Goal: Entertainment & Leisure: Browse casually

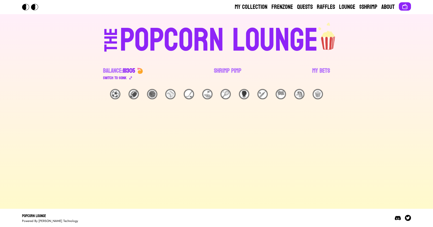
click at [185, 25] on div "POPCORN LOUNGE" at bounding box center [219, 40] width 198 height 32
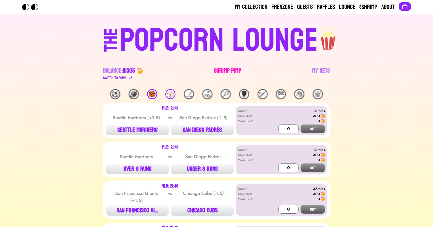
click at [232, 73] on link "Shrimp Pimp" at bounding box center [227, 74] width 27 height 14
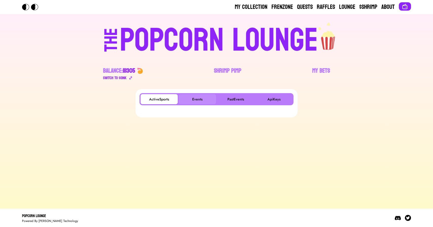
click at [200, 97] on button "Events" at bounding box center [197, 99] width 37 height 10
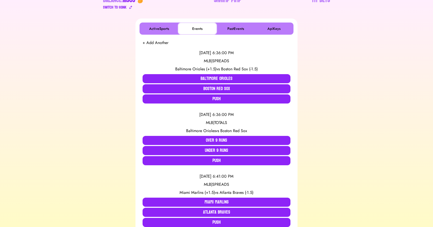
scroll to position [72, 0]
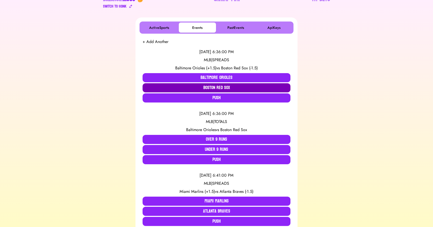
click at [176, 87] on button "Boston Red Sox" at bounding box center [217, 87] width 148 height 9
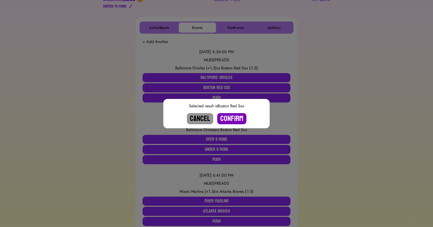
click at [228, 119] on button "Confirm" at bounding box center [231, 118] width 29 height 11
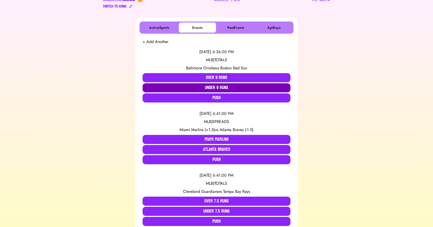
click at [203, 87] on button "Under 9 Runs" at bounding box center [217, 87] width 148 height 9
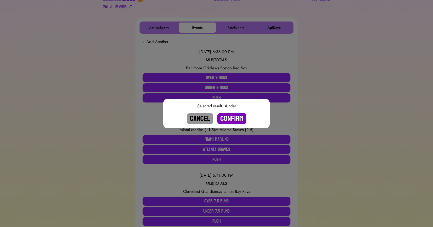
click at [234, 117] on button "Confirm" at bounding box center [231, 118] width 29 height 11
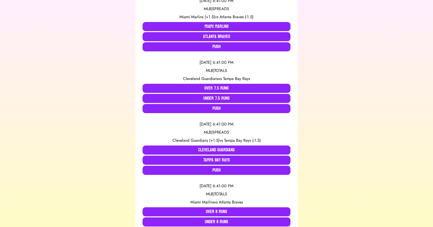
scroll to position [166, 0]
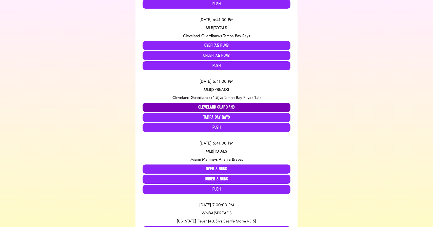
click at [174, 109] on button "Cleveland Guardians" at bounding box center [217, 107] width 148 height 9
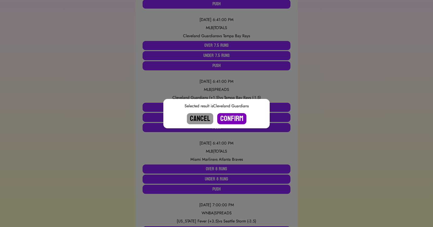
click at [227, 117] on button "Confirm" at bounding box center [231, 118] width 29 height 11
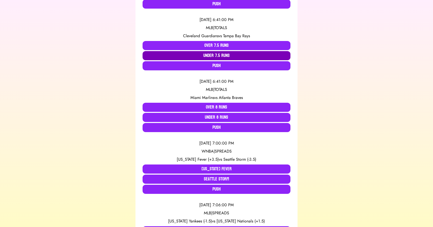
click at [202, 55] on button "Under 7.5 Runs" at bounding box center [217, 55] width 148 height 9
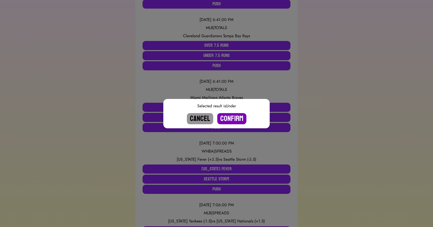
click at [229, 119] on button "Confirm" at bounding box center [231, 118] width 29 height 11
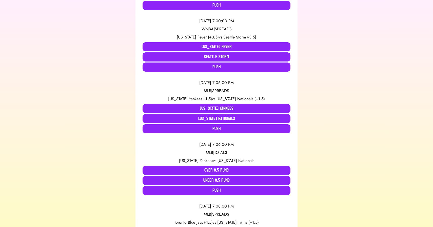
scroll to position [227, 0]
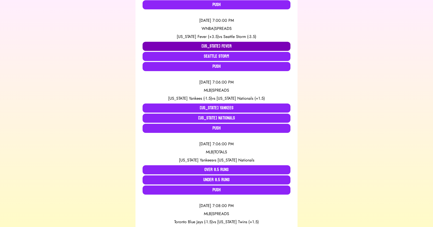
click at [178, 43] on button "[US_STATE] Fever" at bounding box center [217, 46] width 148 height 9
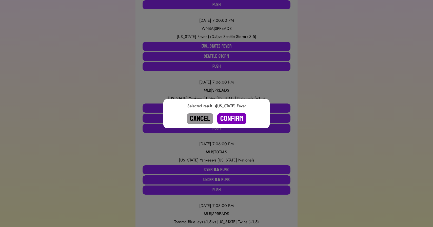
click at [234, 121] on button "Confirm" at bounding box center [231, 118] width 29 height 11
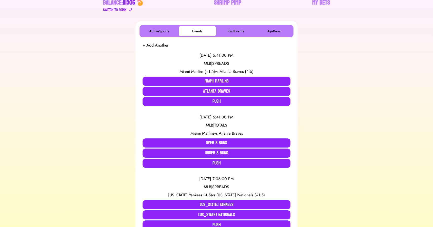
scroll to position [0, 0]
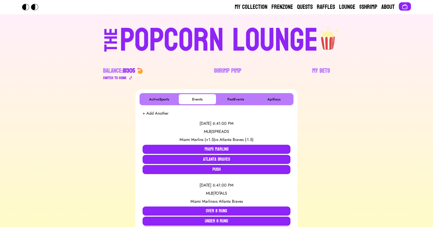
click at [229, 47] on div "POPCORN LOUNGE" at bounding box center [219, 40] width 198 height 32
